Goal: Obtain resource: Download file/media

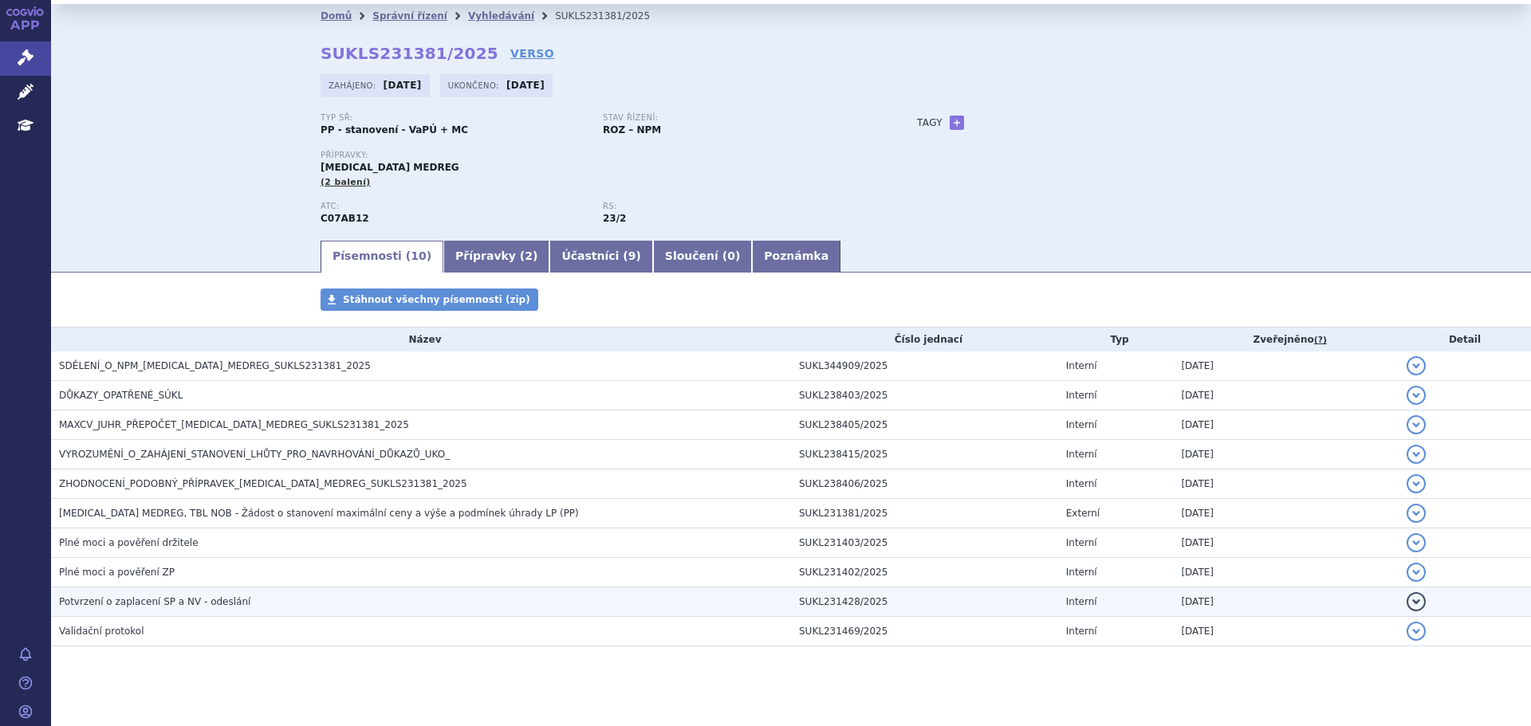
scroll to position [46, 0]
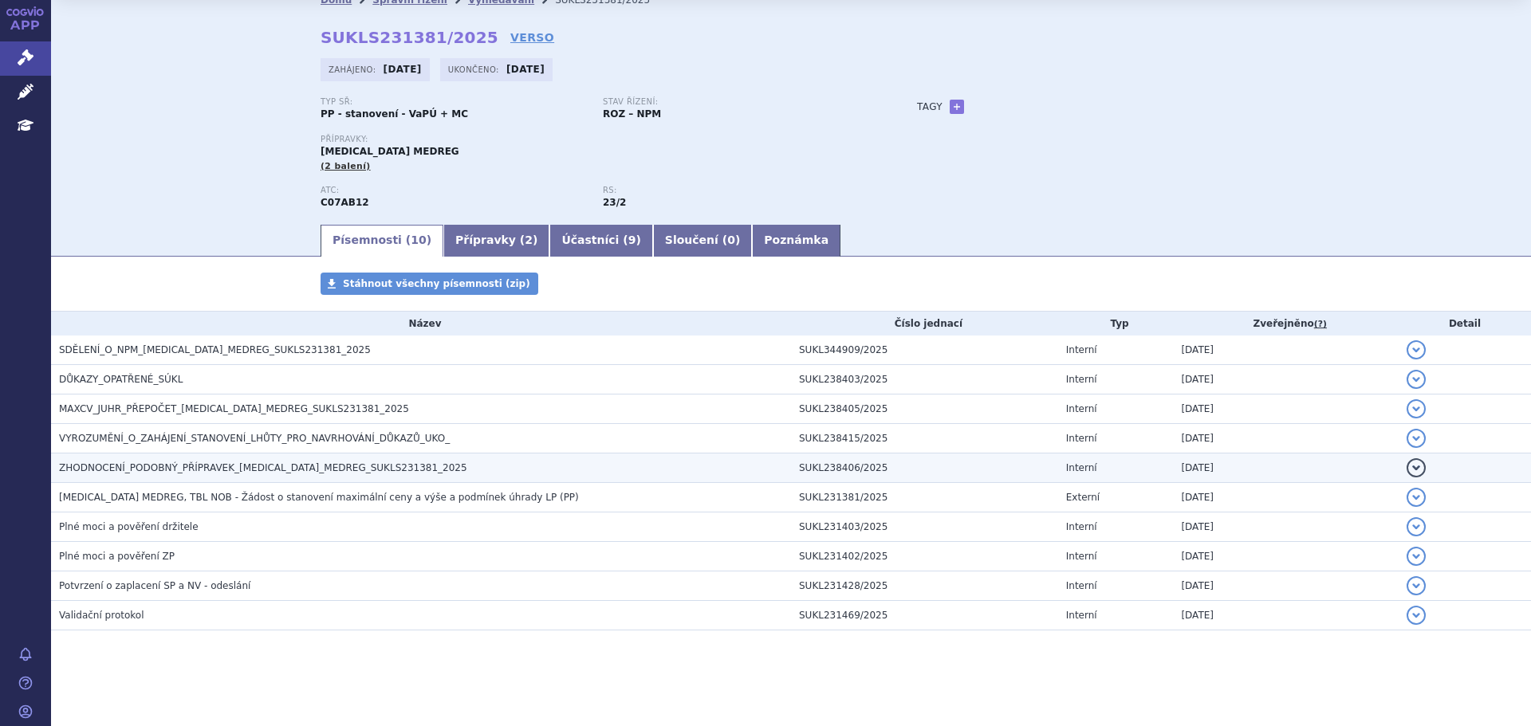
click at [167, 469] on span "ZHODNOCENÍ_PODOBNÝ_PŘÍPRAVEK_[MEDICAL_DATA]_MEDREG_SUKLS231381_2025" at bounding box center [263, 467] width 408 height 11
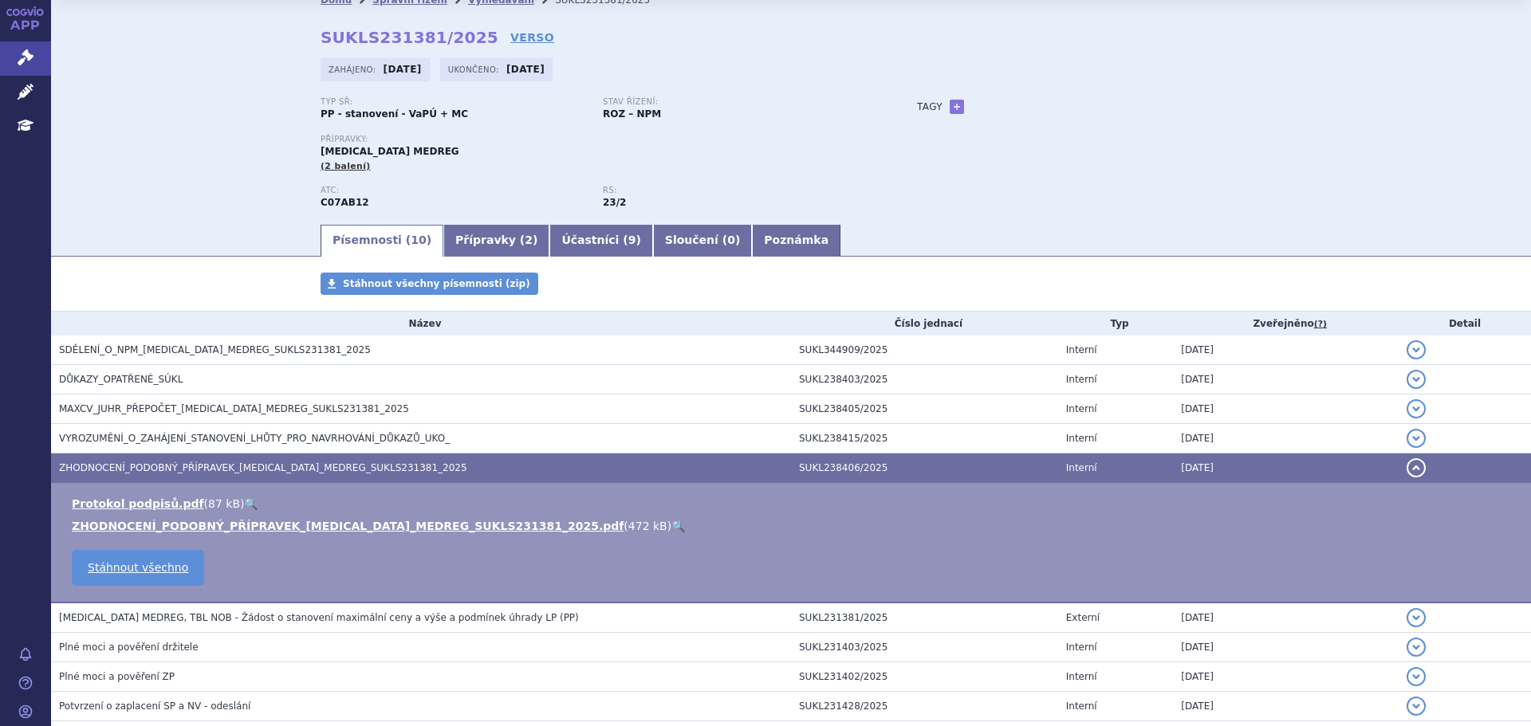
click at [198, 524] on link "ZHODNOCENÍ_PODOBNÝ_PŘÍPRAVEK_[MEDICAL_DATA]_MEDREG_SUKLS231381_2025.pdf" at bounding box center [348, 526] width 552 height 13
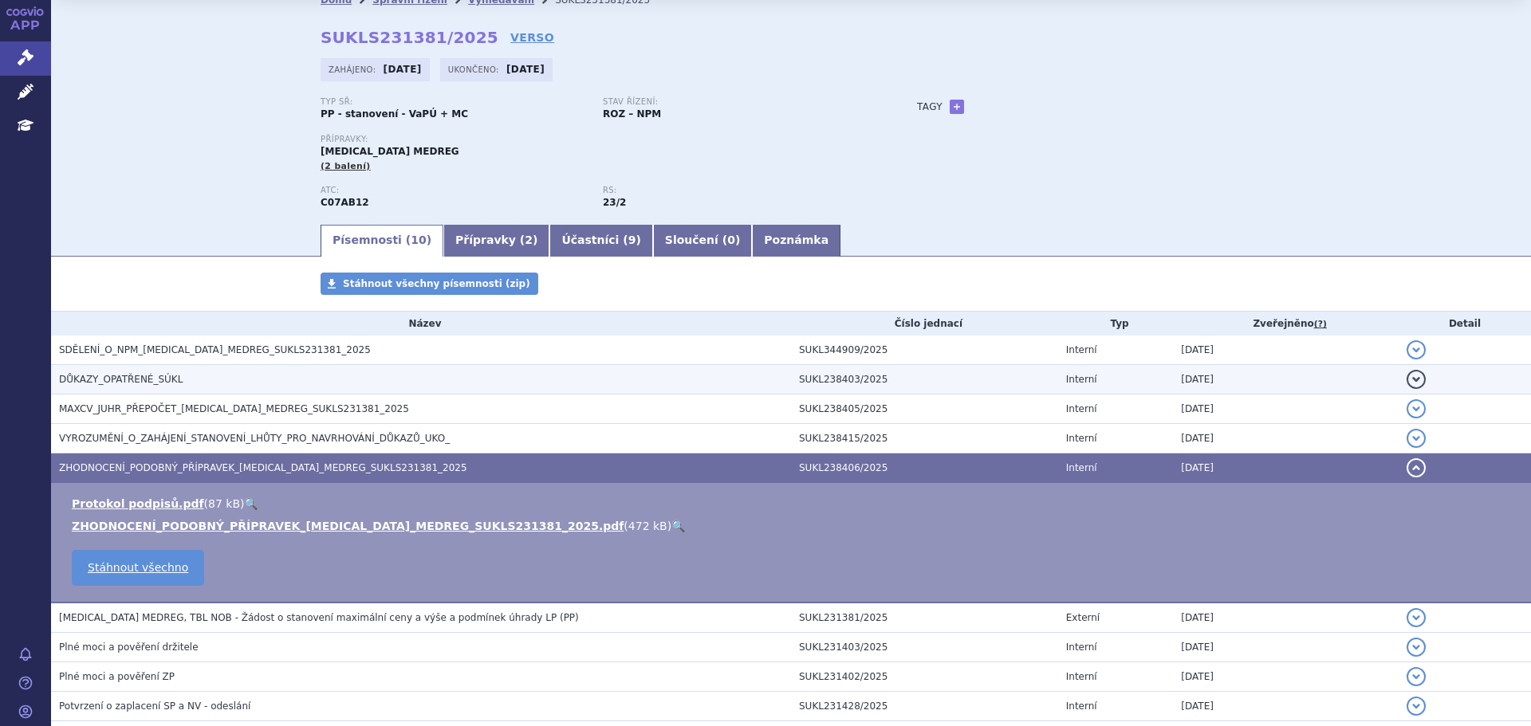
click at [133, 372] on h3 "DŮKAZY_OPATŘENÉ_SÚKL" at bounding box center [425, 380] width 732 height 16
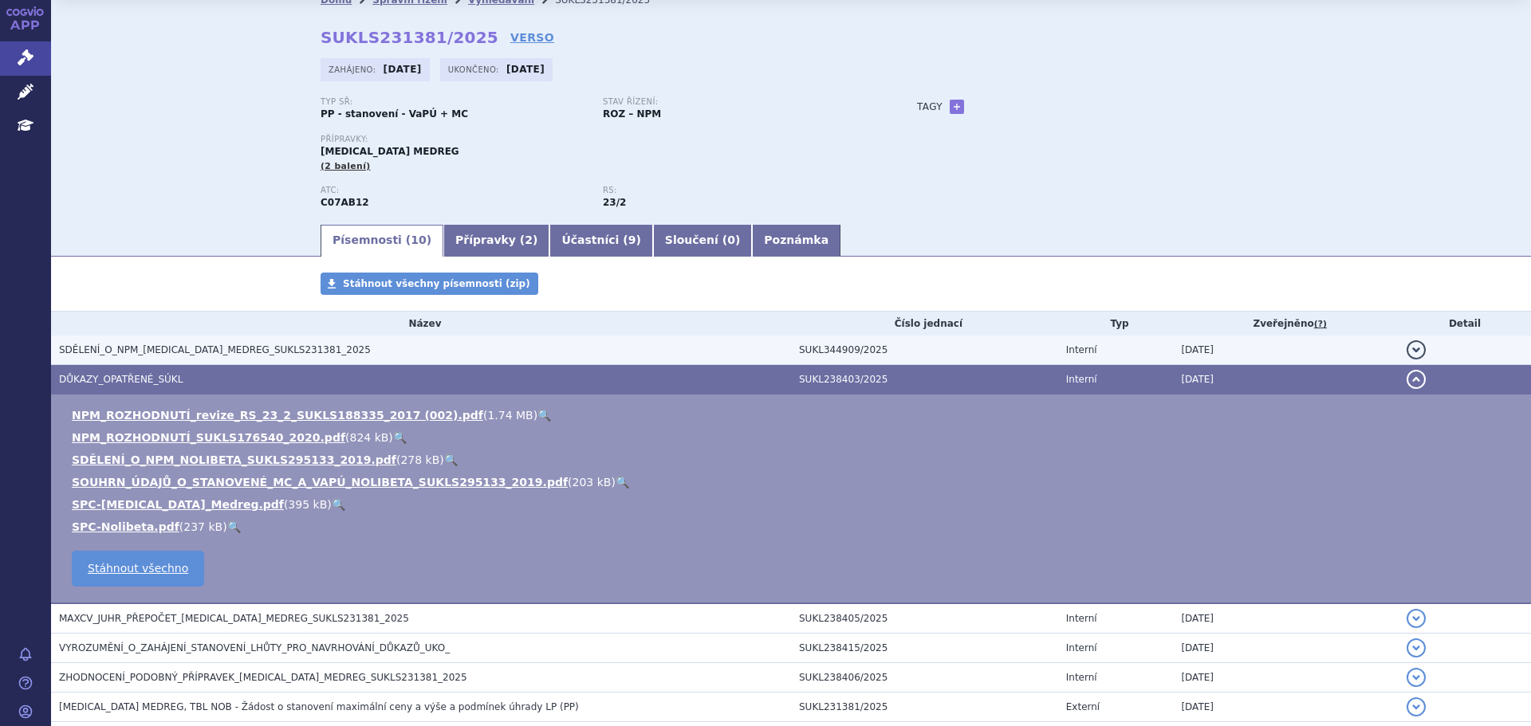
click at [140, 343] on h3 "SDĚLENÍ_O_NPM_[MEDICAL_DATA]_MEDREG_SUKLS231381_2025" at bounding box center [425, 350] width 732 height 16
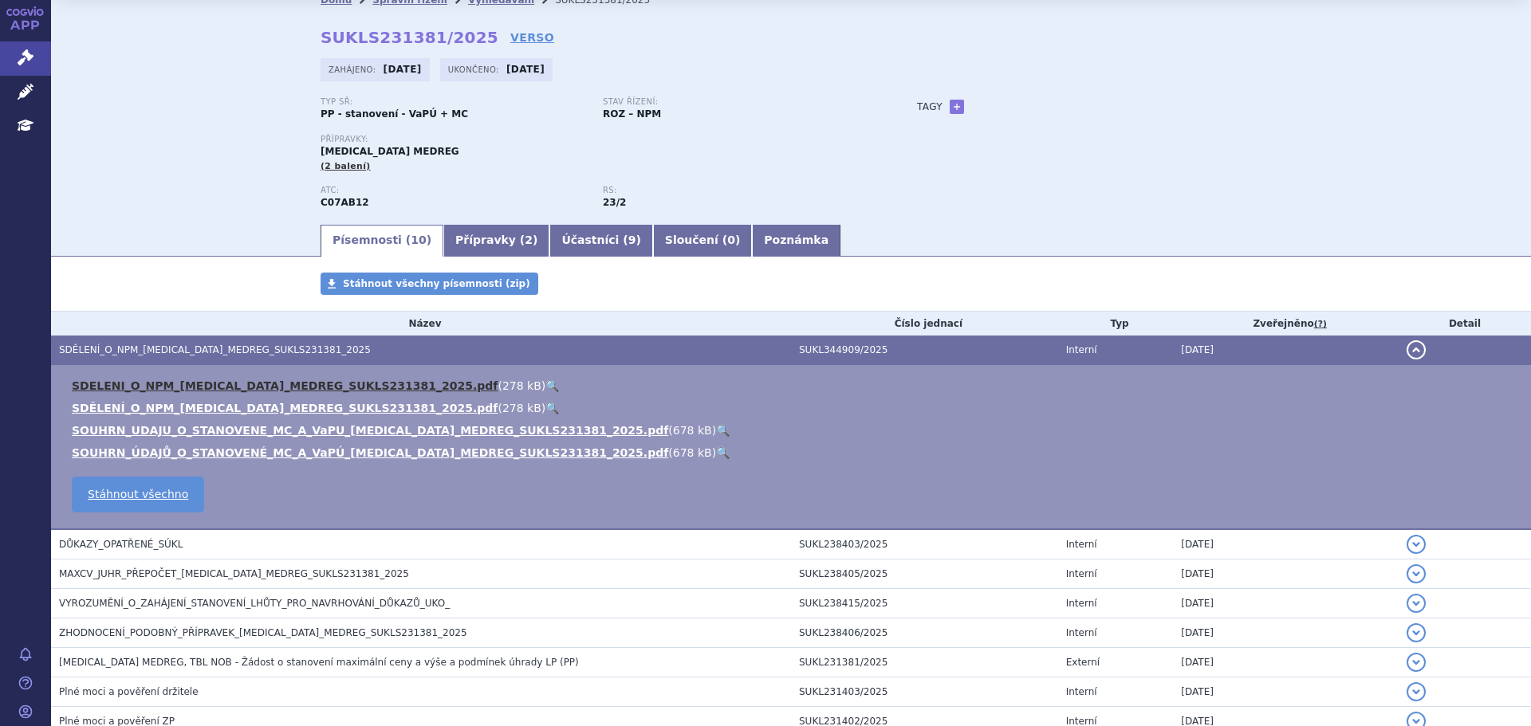
click at [156, 383] on link "SDELENI_O_NPM_[MEDICAL_DATA]_MEDREG_SUKLS231381_2025.pdf" at bounding box center [285, 385] width 426 height 13
click at [155, 279] on div "Písemnosti Stáhnout všechny písemnosti (zip) Název Číslo jednací Typ Zveřejněno…" at bounding box center [791, 550] width 1480 height 555
click at [202, 281] on div "Písemnosti Stáhnout všechny písemnosti (zip) Název Číslo jednací Typ Zveřejněno…" at bounding box center [791, 550] width 1480 height 555
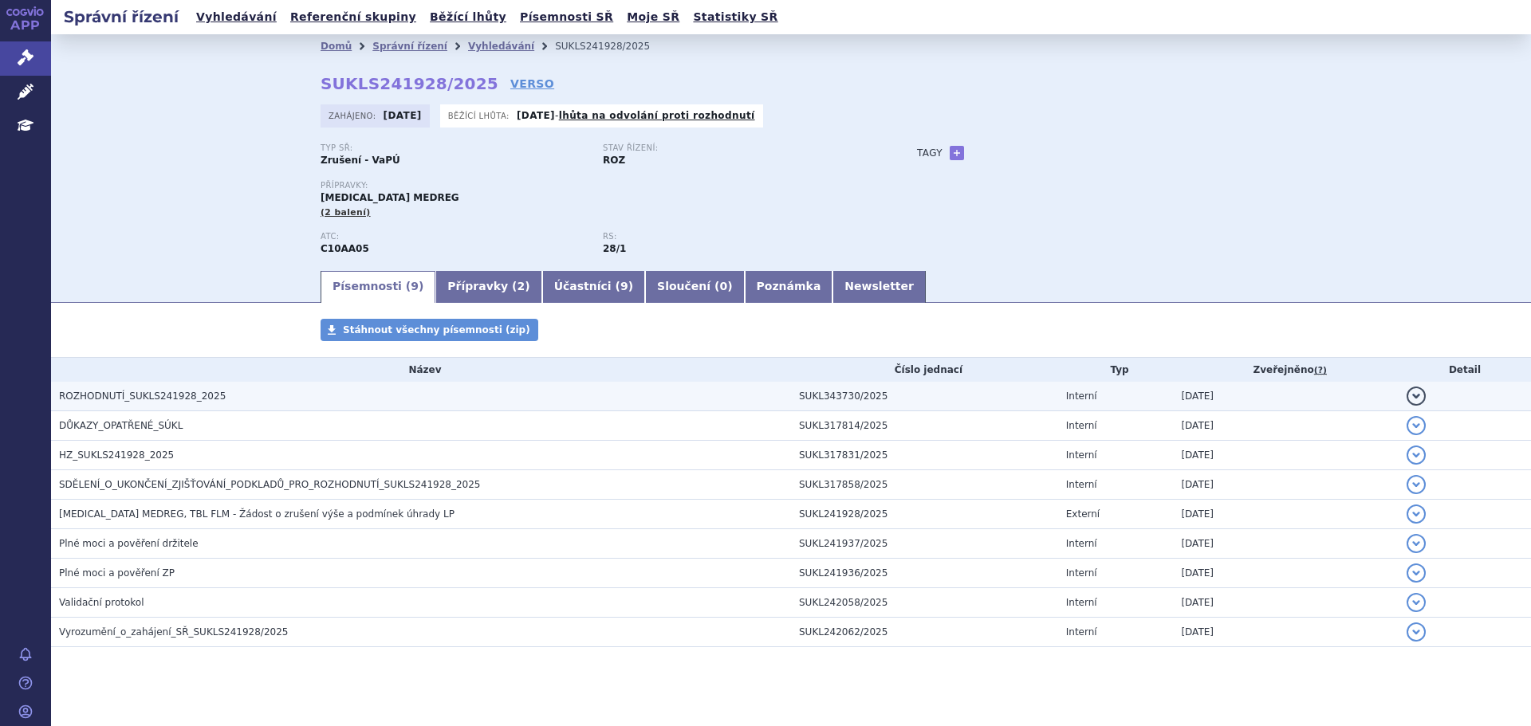
click at [155, 402] on span "ROZHODNUTÍ_SUKLS241928_2025" at bounding box center [142, 396] width 167 height 11
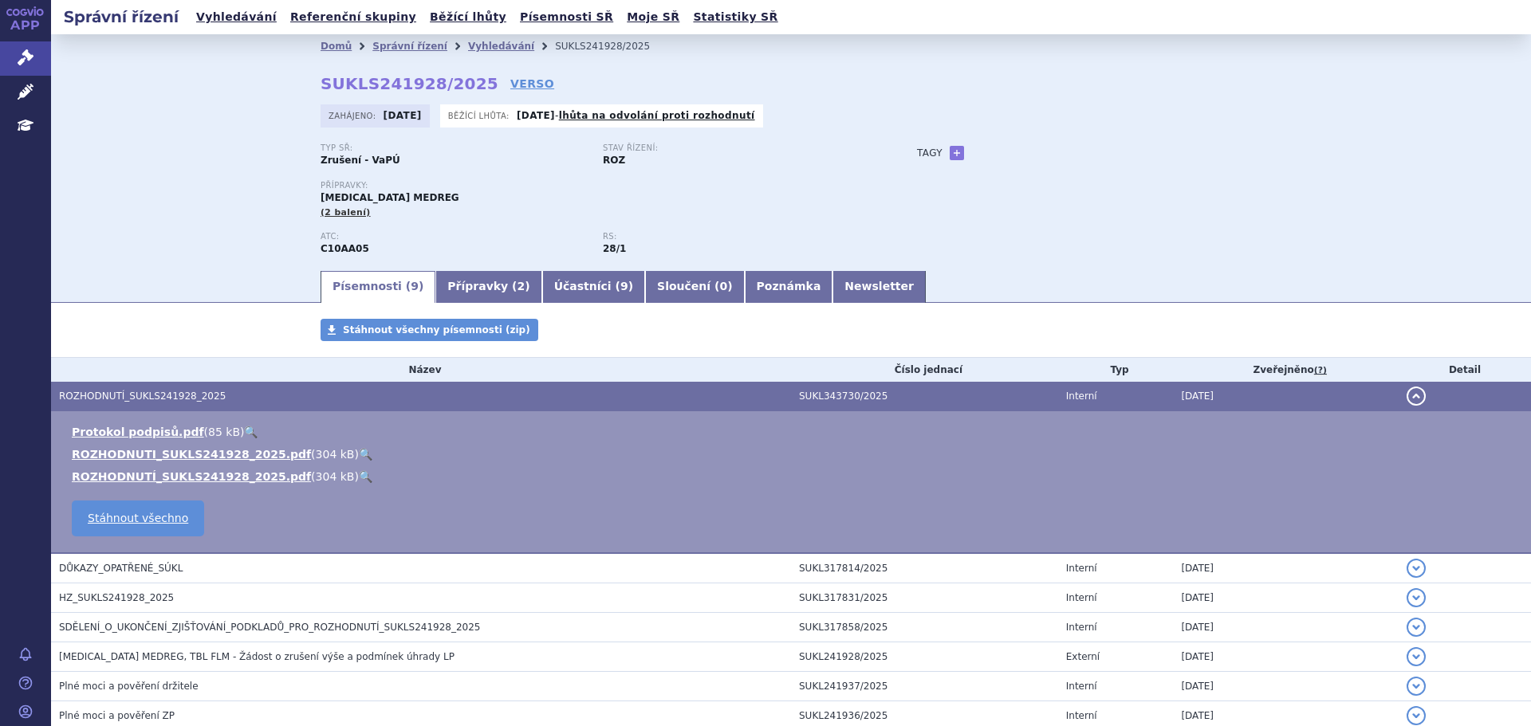
click at [359, 457] on link "🔍" at bounding box center [366, 454] width 14 height 13
